Goal: Information Seeking & Learning: Learn about a topic

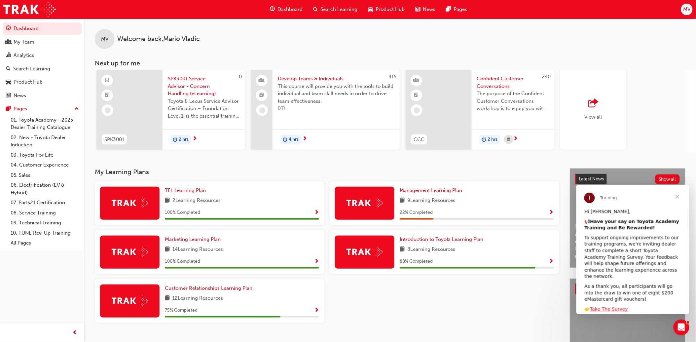
scroll to position [0, 325]
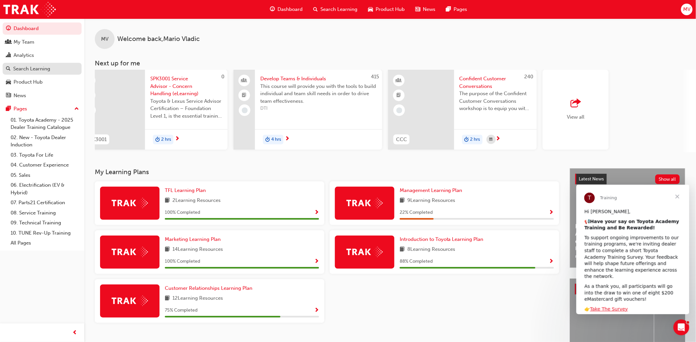
click at [17, 75] on link "Search Learning" at bounding box center [42, 69] width 79 height 12
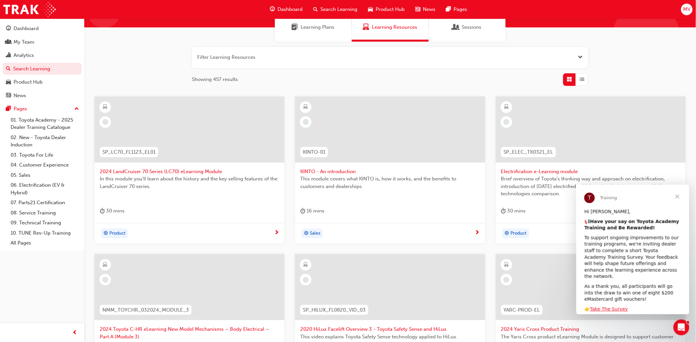
scroll to position [73, 0]
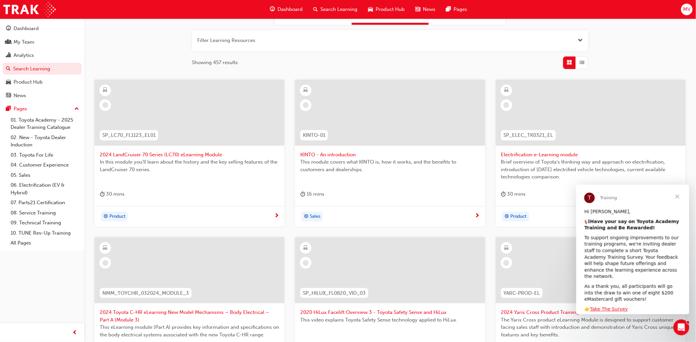
click at [678, 195] on span "Close" at bounding box center [677, 196] width 24 height 24
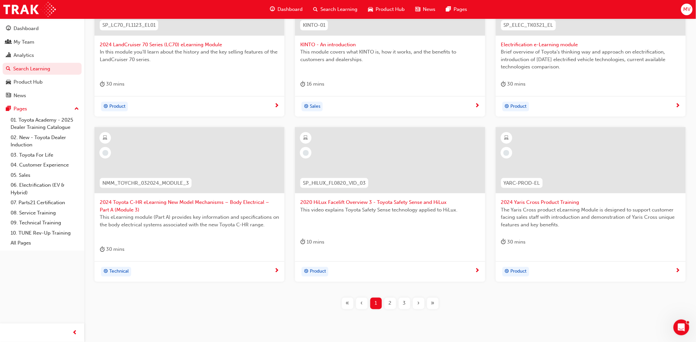
scroll to position [0, 0]
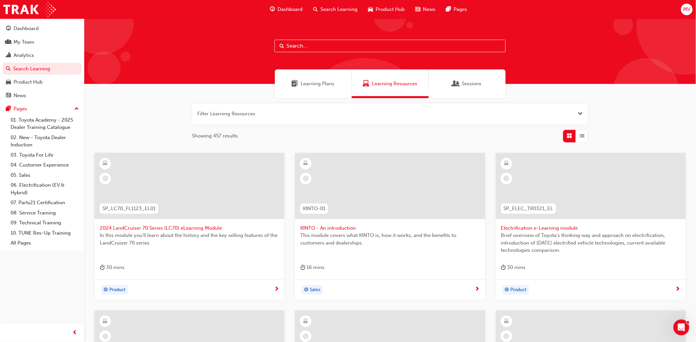
click at [294, 115] on button "button" at bounding box center [390, 113] width 396 height 21
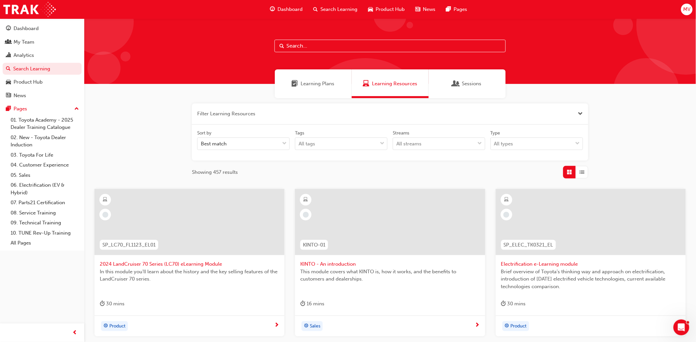
click at [275, 114] on button "button" at bounding box center [390, 113] width 396 height 21
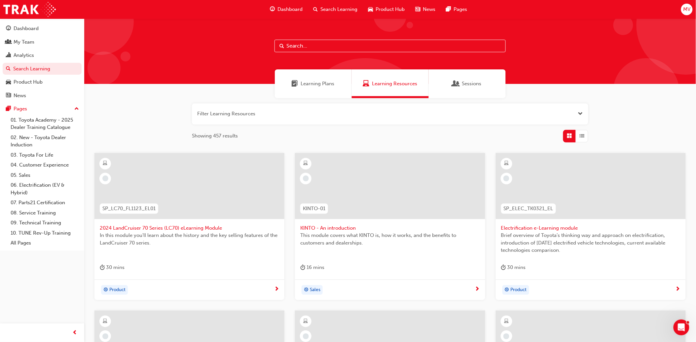
click at [275, 114] on button "button" at bounding box center [390, 113] width 396 height 21
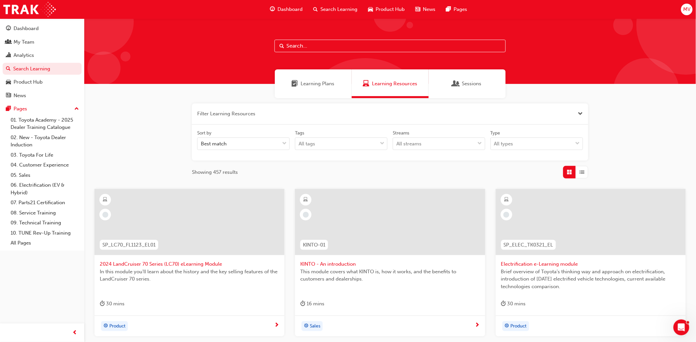
click at [352, 51] on input "text" at bounding box center [389, 46] width 231 height 13
type input "kinto"
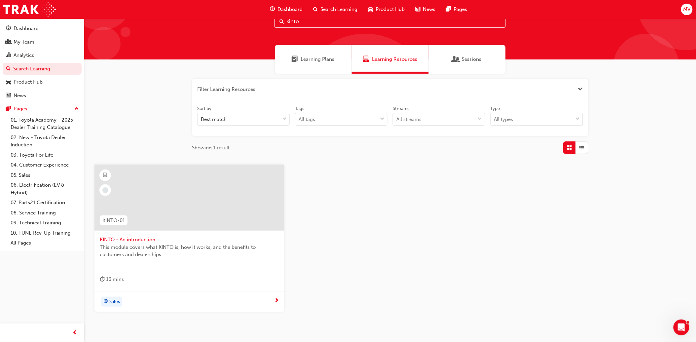
scroll to position [58, 0]
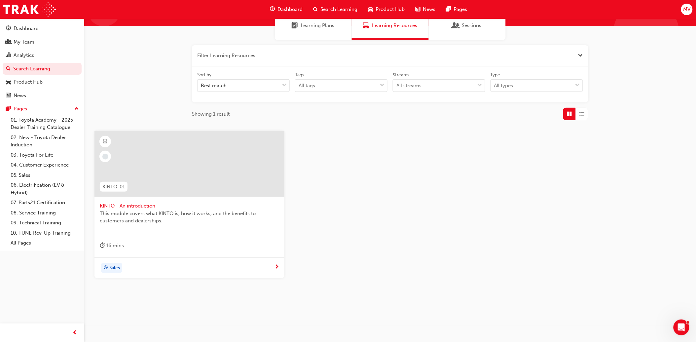
click at [131, 203] on span "KINTO - An introduction" at bounding box center [189, 206] width 179 height 8
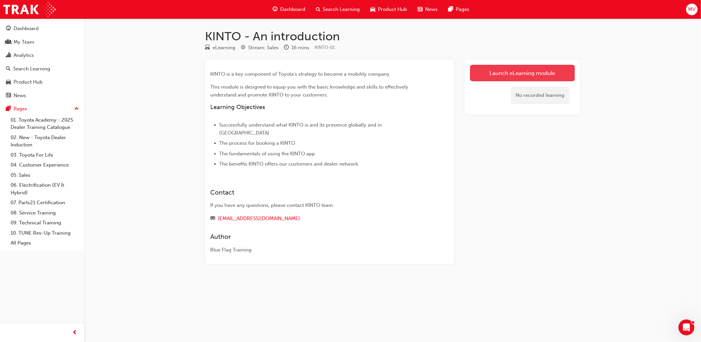
click at [550, 74] on link "Launch eLearning module" at bounding box center [522, 73] width 105 height 17
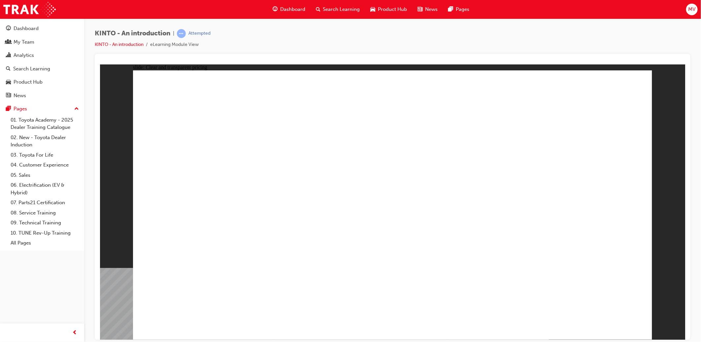
drag, startPoint x: 319, startPoint y: 172, endPoint x: 353, endPoint y: 158, distance: 36.5
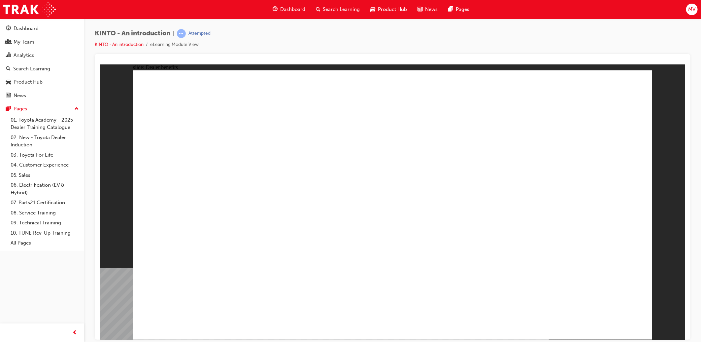
drag, startPoint x: 367, startPoint y: 214, endPoint x: 367, endPoint y: 225, distance: 11.6
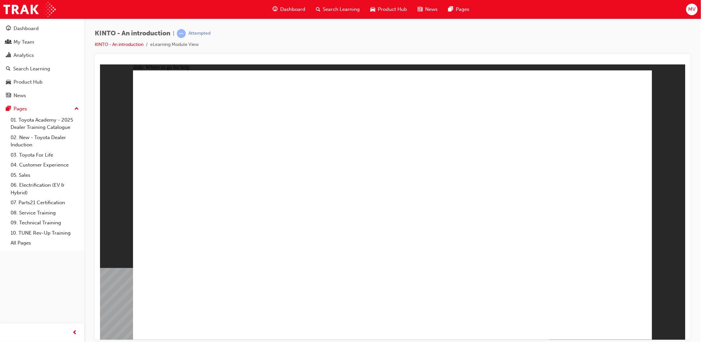
radio input "true"
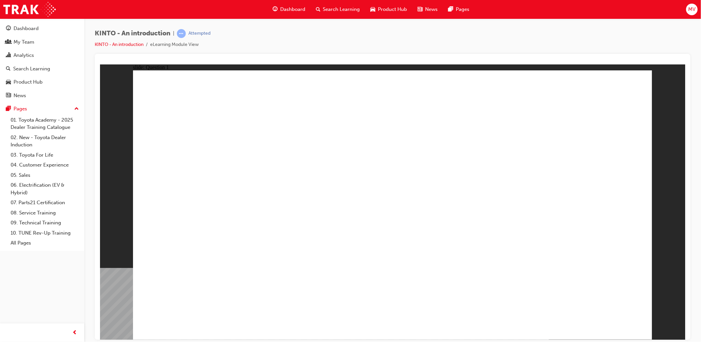
checkbox input "true"
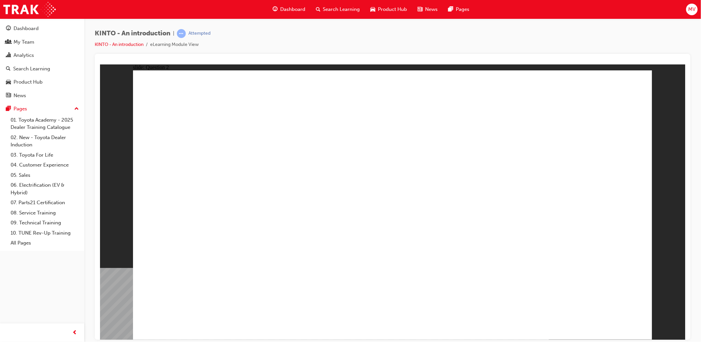
checkbox input "true"
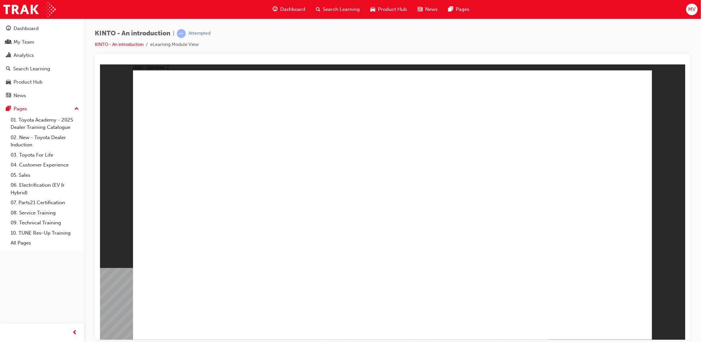
checkbox input "false"
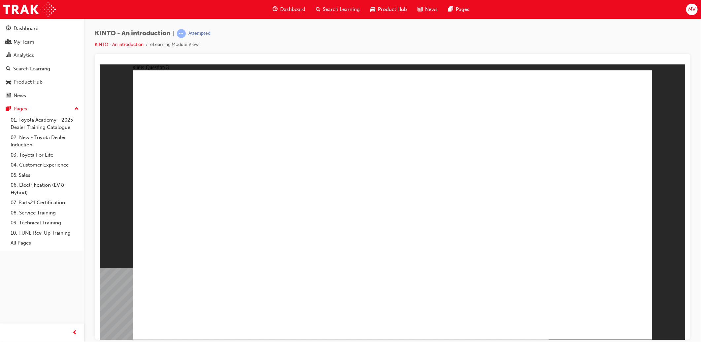
radio input "false"
radio input "true"
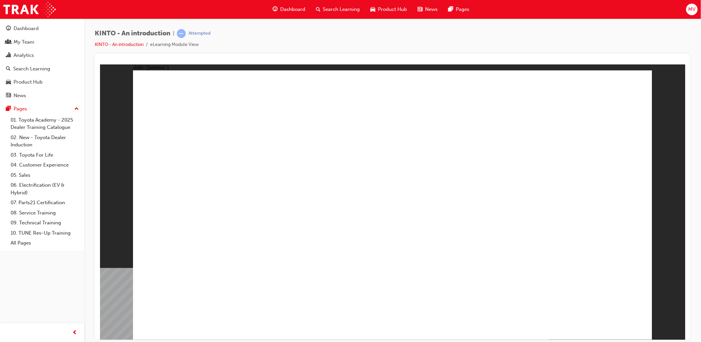
drag, startPoint x: 487, startPoint y: 213, endPoint x: 203, endPoint y: 271, distance: 289.4
drag, startPoint x: 218, startPoint y: 224, endPoint x: 310, endPoint y: 286, distance: 111.1
drag, startPoint x: 319, startPoint y: 278, endPoint x: 407, endPoint y: 277, distance: 88.1
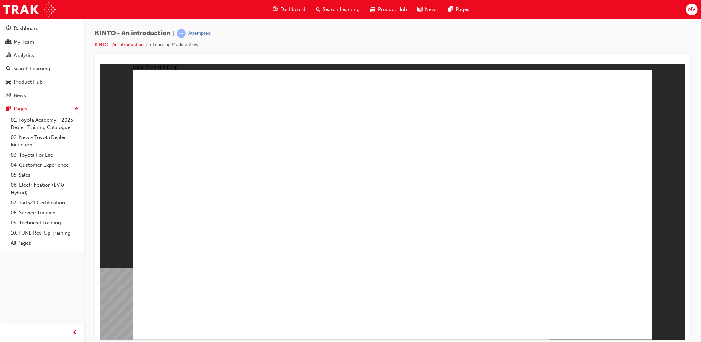
drag, startPoint x: 396, startPoint y: 227, endPoint x: 304, endPoint y: 290, distance: 112.3
drag, startPoint x: 304, startPoint y: 226, endPoint x: 331, endPoint y: 231, distance: 27.4
drag, startPoint x: 590, startPoint y: 222, endPoint x: 400, endPoint y: 253, distance: 192.3
drag, startPoint x: 349, startPoint y: 232, endPoint x: 617, endPoint y: 286, distance: 273.3
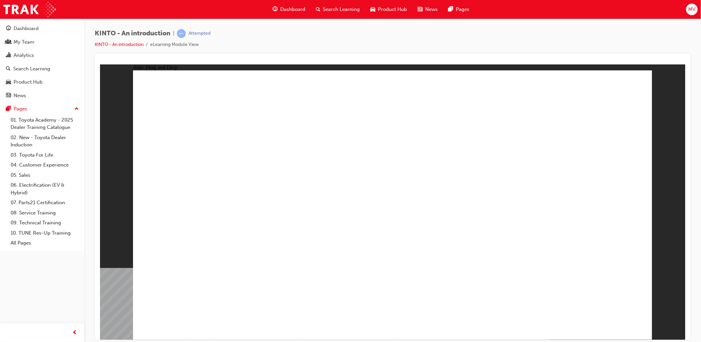
radio input "true"
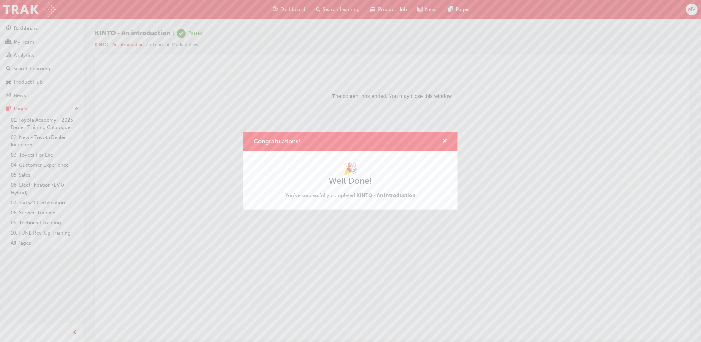
click at [443, 142] on span "cross-icon" at bounding box center [444, 142] width 5 height 6
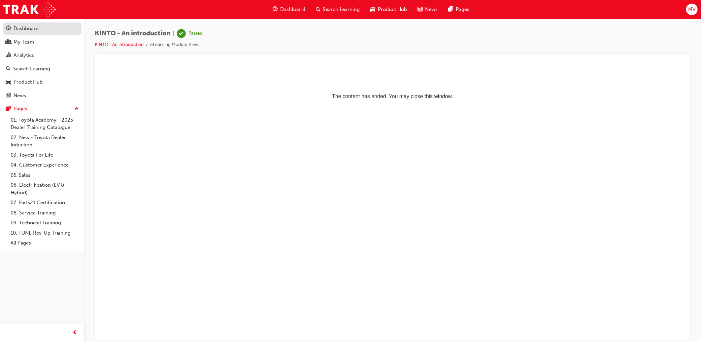
click at [33, 29] on div "Dashboard" at bounding box center [26, 29] width 25 height 8
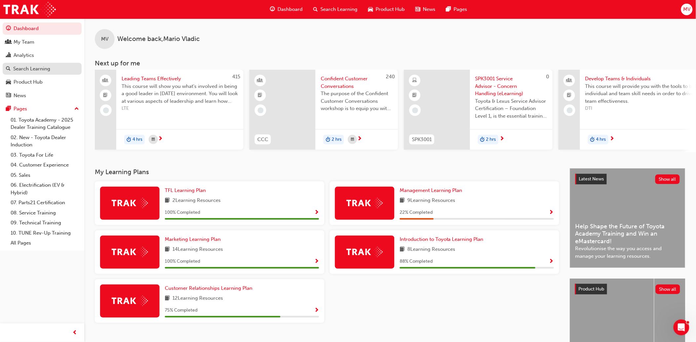
click at [34, 71] on div "Search Learning" at bounding box center [31, 69] width 37 height 8
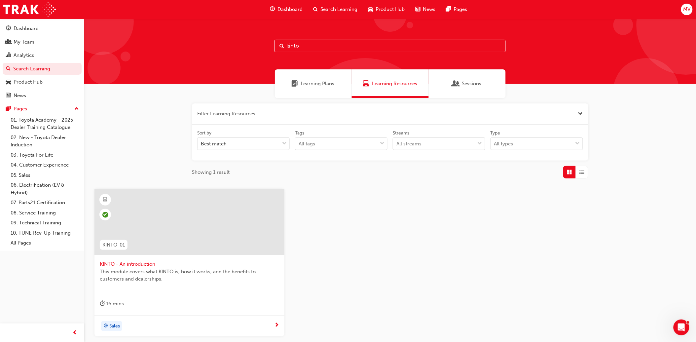
drag, startPoint x: 394, startPoint y: 48, endPoint x: 175, endPoint y: 48, distance: 219.2
click at [175, 48] on div "kinto" at bounding box center [389, 50] width 611 height 65
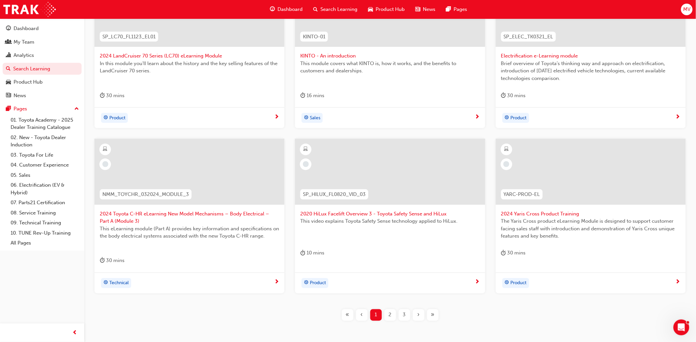
scroll to position [220, 0]
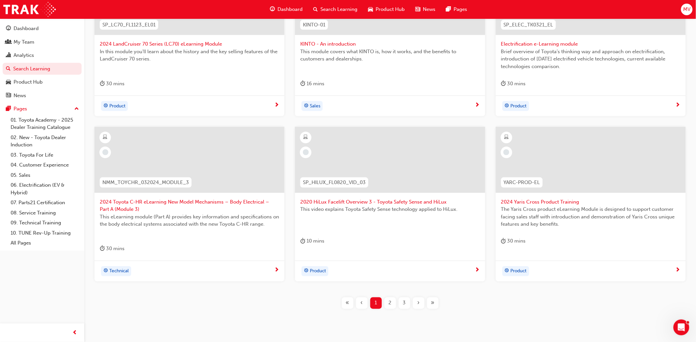
click at [392, 304] on div "2" at bounding box center [390, 303] width 12 height 12
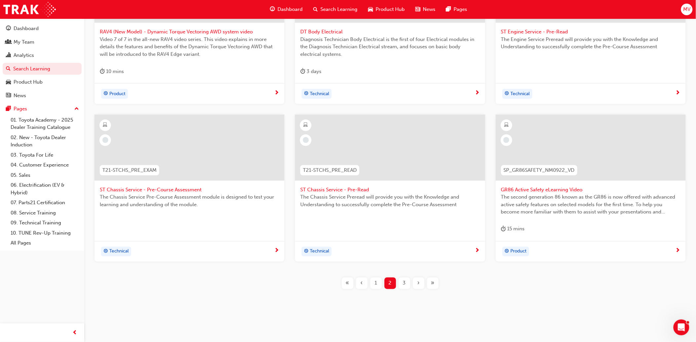
scroll to position [233, 0]
click at [402, 282] on div "3" at bounding box center [404, 283] width 12 height 12
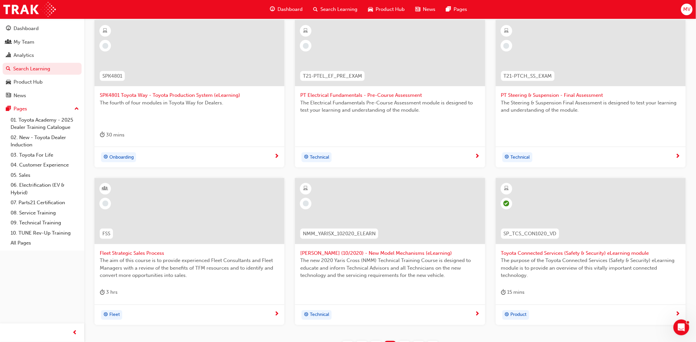
scroll to position [233, 0]
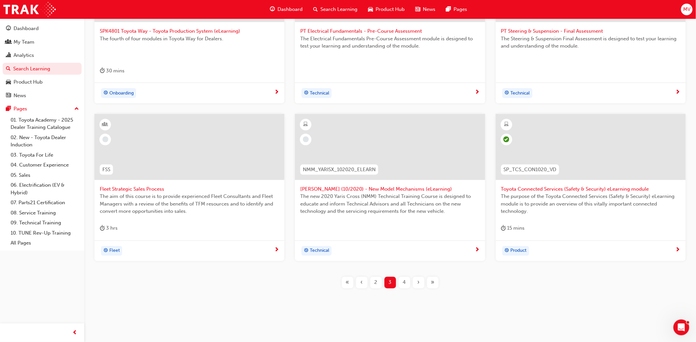
click at [402, 279] on div "4" at bounding box center [404, 283] width 12 height 12
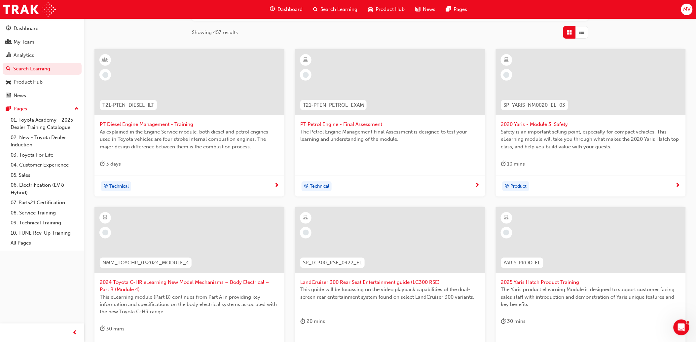
scroll to position [240, 0]
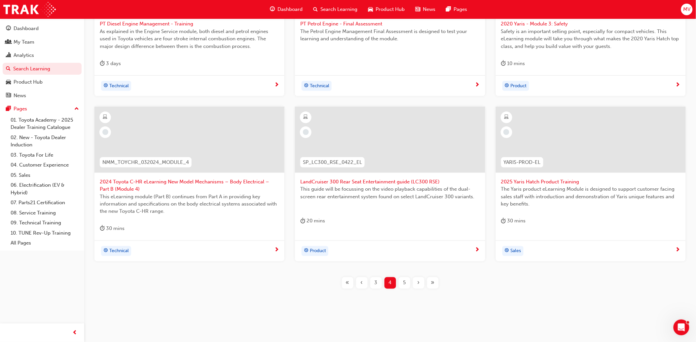
click at [403, 283] on span "5" at bounding box center [404, 283] width 3 height 8
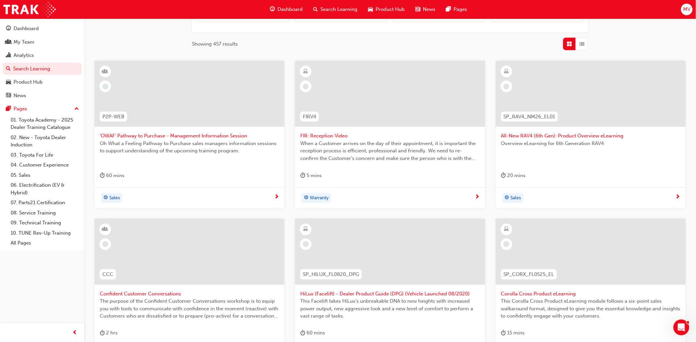
scroll to position [123, 0]
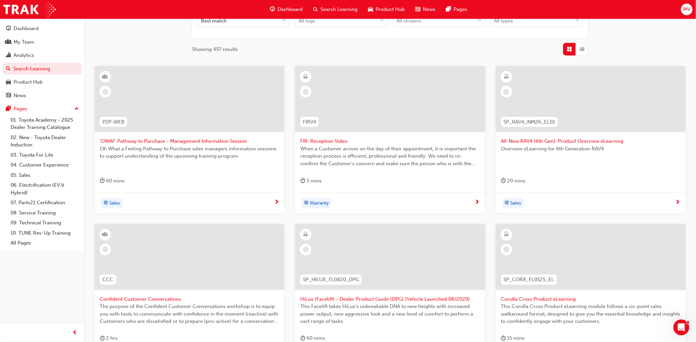
click at [555, 140] on span "All-New RAV4 (6th Gen): Product Overview eLearning" at bounding box center [590, 141] width 179 height 8
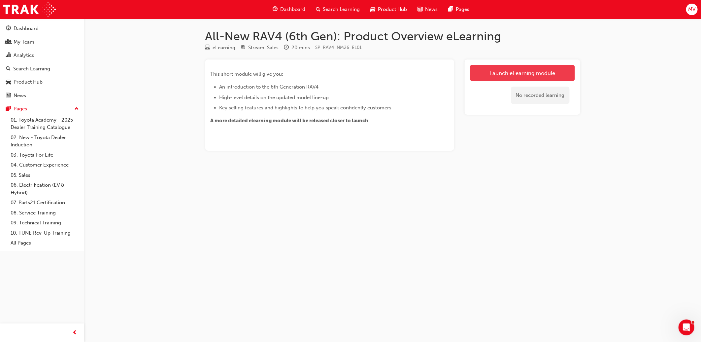
click at [512, 74] on link "Launch eLearning module" at bounding box center [522, 73] width 105 height 17
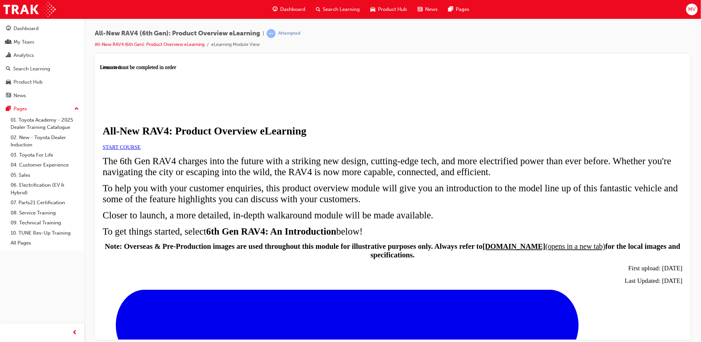
scroll to position [29, 0]
click at [140, 150] on link "START COURSE" at bounding box center [121, 147] width 38 height 6
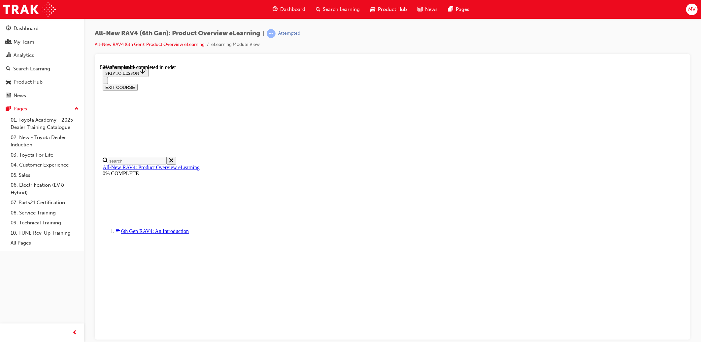
scroll to position [623, 0]
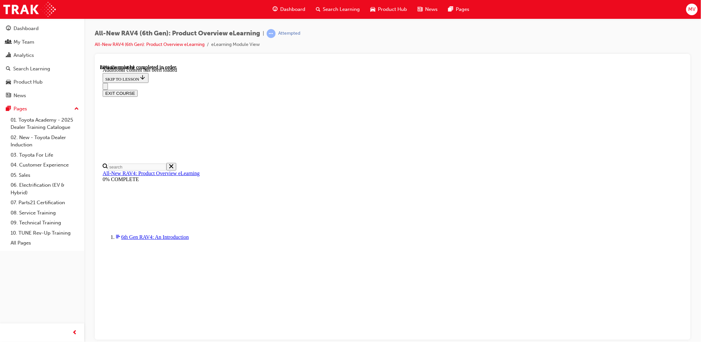
scroll to position [840, 0]
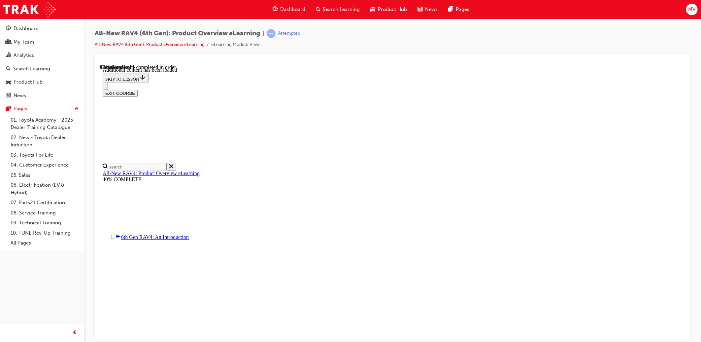
scroll to position [22, 0]
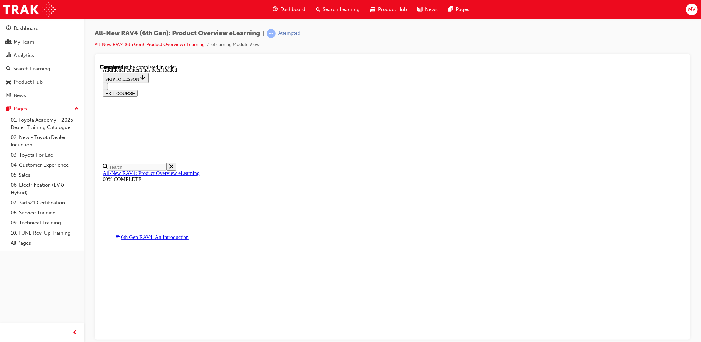
radio input "true"
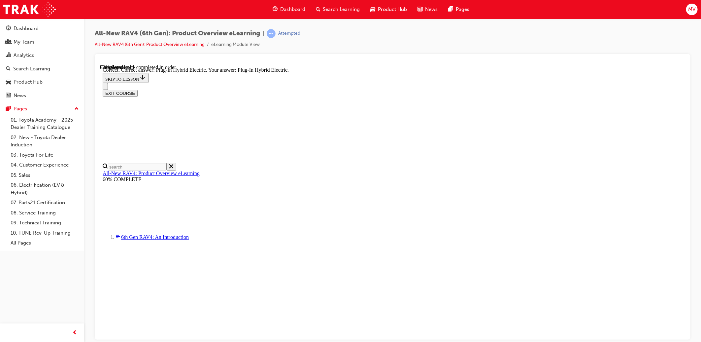
radio input "true"
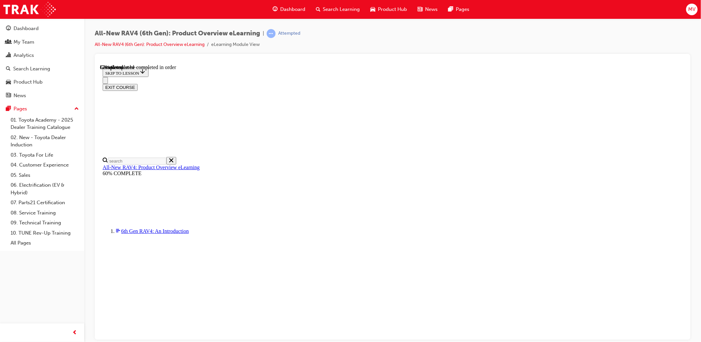
scroll to position [147, 0]
checkbox input "true"
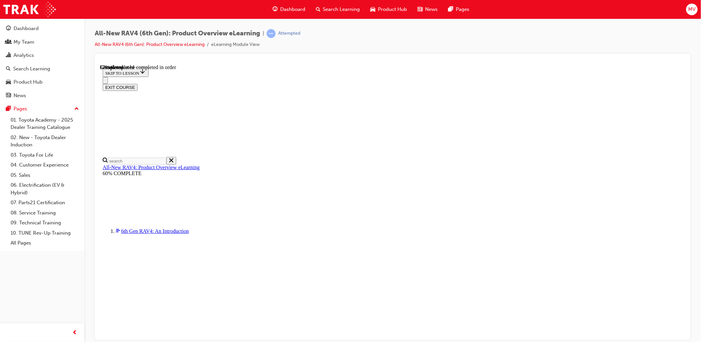
checkbox input "true"
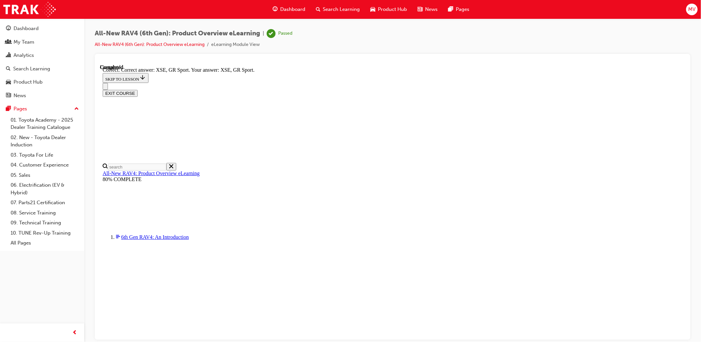
scroll to position [218, 0]
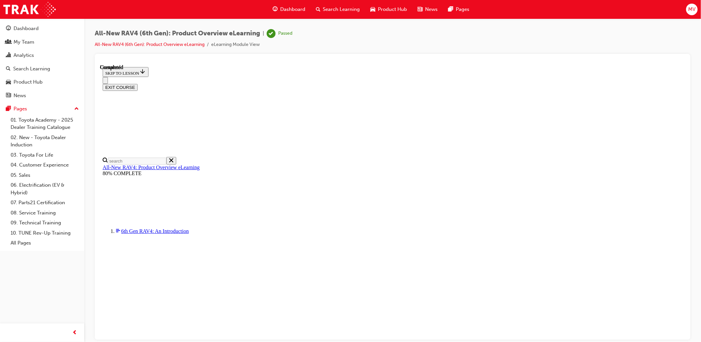
scroll to position [88, 0]
click at [137, 84] on button "EXIT COURSE" at bounding box center [119, 87] width 35 height 7
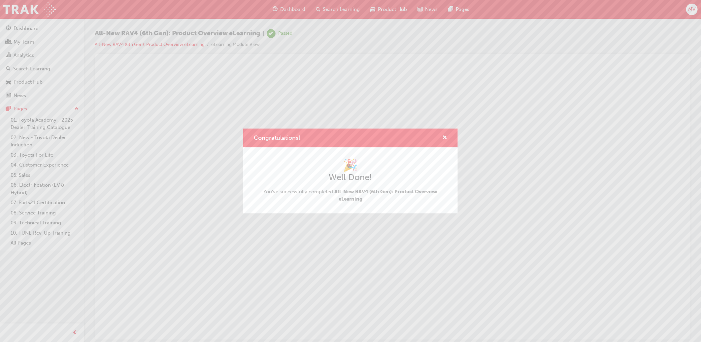
scroll to position [0, 0]
